Goal: Check status: Check status

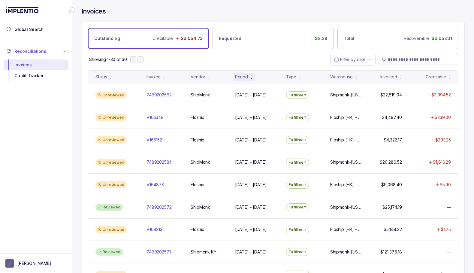
click at [246, 77] on div "Period" at bounding box center [241, 77] width 13 height 6
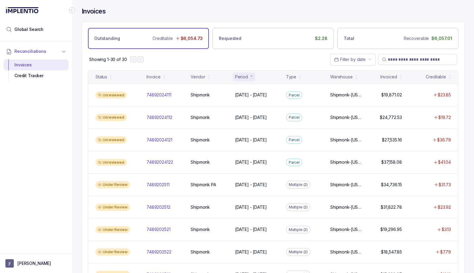
click at [246, 77] on div "Period" at bounding box center [241, 77] width 13 height 6
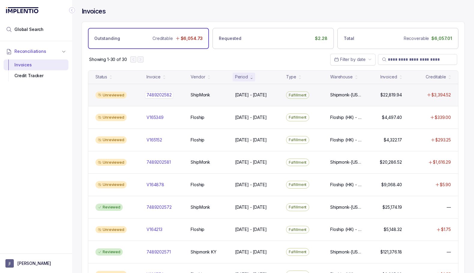
click at [170, 95] on p "7489202582" at bounding box center [159, 95] width 28 height 7
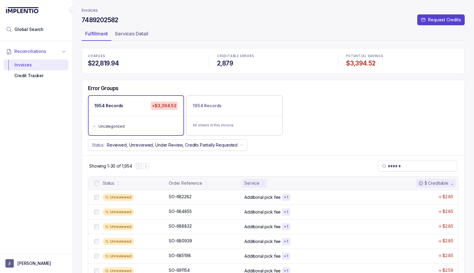
click at [260, 183] on div "Service" at bounding box center [254, 183] width 25 height 8
click at [261, 182] on div "Service" at bounding box center [254, 183] width 25 height 8
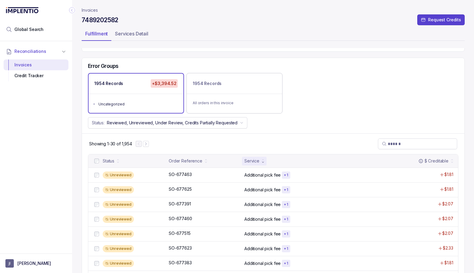
scroll to position [23, 0]
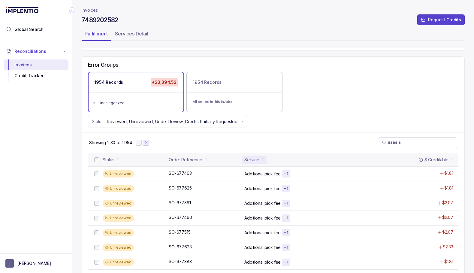
click at [146, 141] on icon "Next Page" at bounding box center [145, 142] width 1 height 3
click at [146, 141] on button "Next Page" at bounding box center [149, 143] width 6 height 6
click at [146, 141] on button "Previous Page" at bounding box center [143, 143] width 6 height 6
click at [148, 142] on icon "Next Page" at bounding box center [149, 143] width 4 height 4
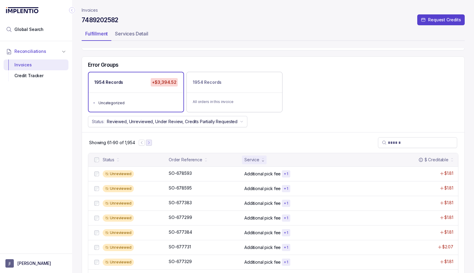
click at [148, 142] on button "Next Page" at bounding box center [149, 143] width 6 height 6
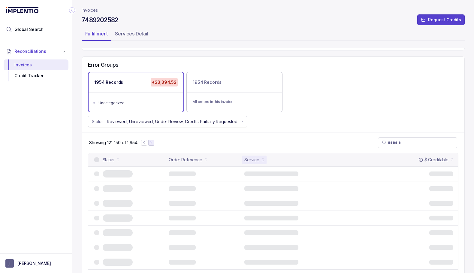
click at [148, 142] on div at bounding box center [147, 143] width 13 height 6
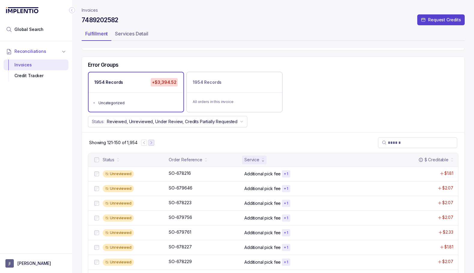
click at [149, 142] on button "Next Page" at bounding box center [151, 143] width 6 height 6
click at [151, 141] on icon "Next Page" at bounding box center [152, 143] width 4 height 4
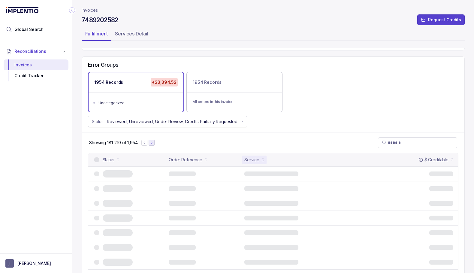
click at [151, 141] on icon "Next Page" at bounding box center [152, 143] width 4 height 4
click at [151, 141] on button "Next Page" at bounding box center [152, 143] width 6 height 6
click at [151, 141] on button "Next Page" at bounding box center [154, 143] width 6 height 6
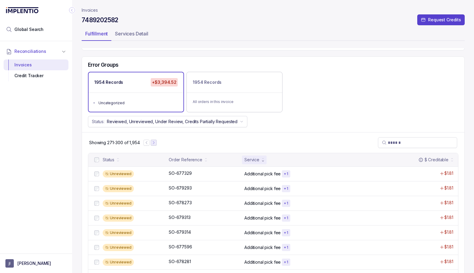
click at [153, 141] on icon "Next Page" at bounding box center [154, 143] width 4 height 4
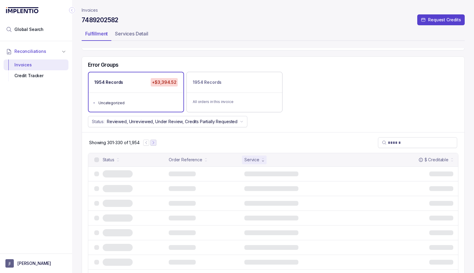
click at [153, 141] on icon "Next Page" at bounding box center [153, 143] width 4 height 4
click at [153, 141] on icon "Next Page" at bounding box center [154, 143] width 4 height 4
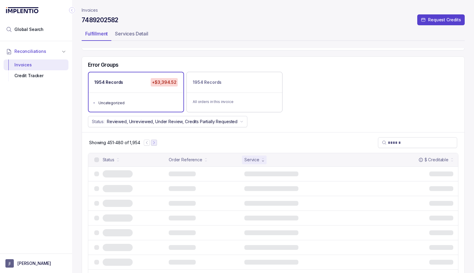
click at [153, 141] on icon "Next Page" at bounding box center [154, 143] width 4 height 4
click at [153, 141] on icon "Next Page" at bounding box center [153, 143] width 4 height 4
click at [153, 141] on icon "Next Page" at bounding box center [152, 143] width 4 height 4
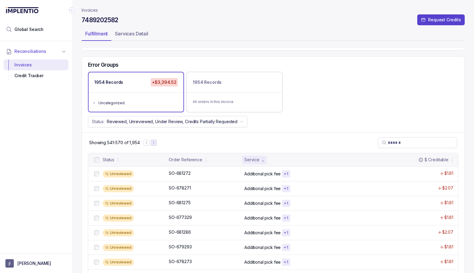
click at [153, 142] on icon "Next Page" at bounding box center [154, 143] width 4 height 4
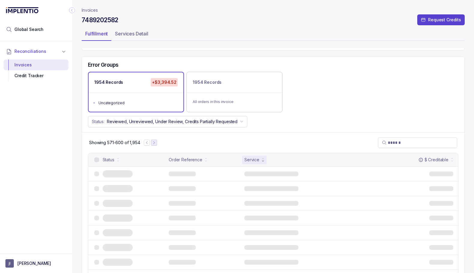
click at [153, 142] on icon "Next Page" at bounding box center [154, 143] width 4 height 4
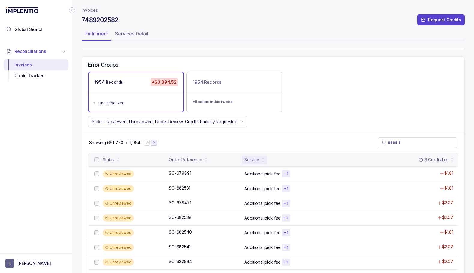
click at [153, 142] on icon "Next Page" at bounding box center [154, 143] width 4 height 4
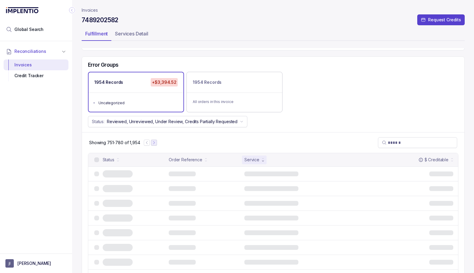
click at [153, 142] on icon "Next Page" at bounding box center [154, 143] width 4 height 4
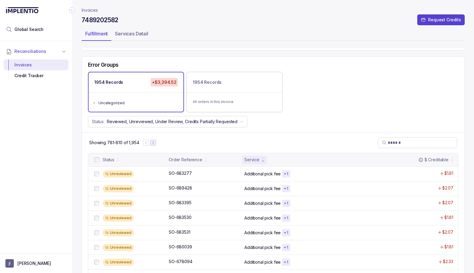
click at [153, 142] on icon "Next Page" at bounding box center [153, 143] width 4 height 4
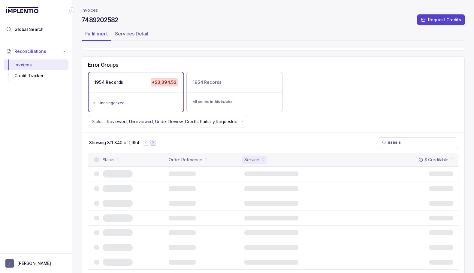
click at [153, 142] on icon "Next Page" at bounding box center [153, 143] width 4 height 4
click at [153, 142] on icon "Next Page" at bounding box center [154, 143] width 4 height 4
